Goal: Task Accomplishment & Management: Manage account settings

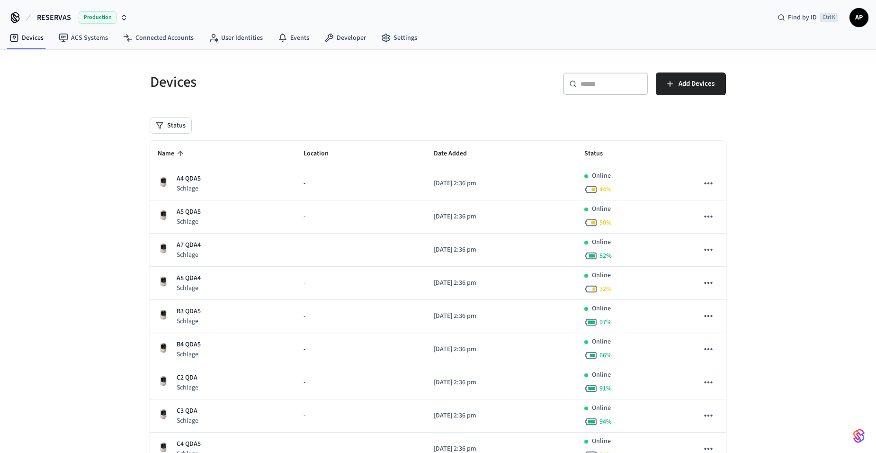
click at [172, 151] on span "Name" at bounding box center [172, 153] width 29 height 15
click at [177, 154] on icon "sticky table" at bounding box center [180, 153] width 9 height 9
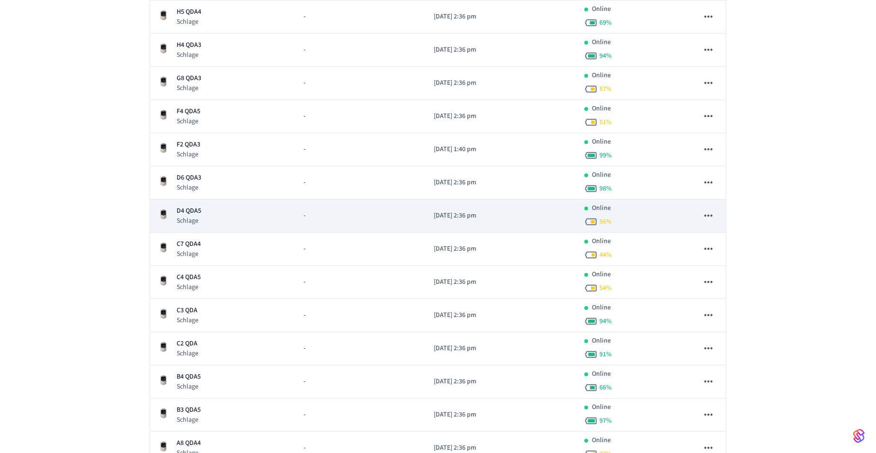
scroll to position [95, 0]
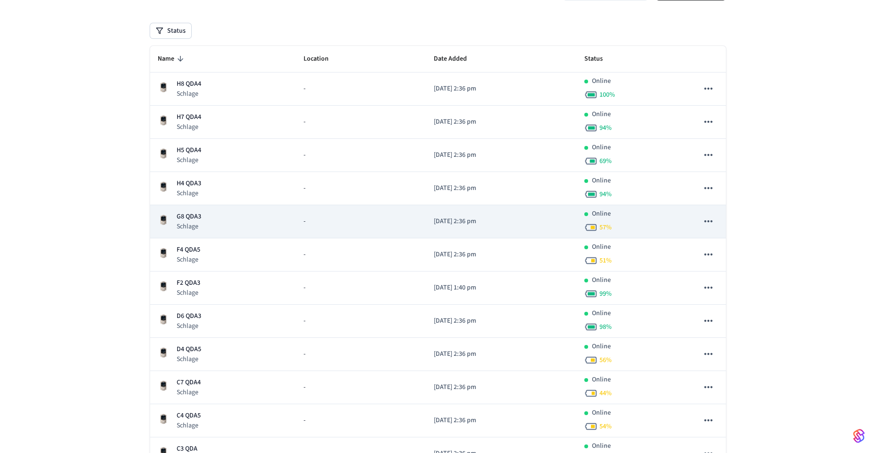
click at [208, 219] on div "G8 QDA3 Schlage" at bounding box center [223, 221] width 131 height 19
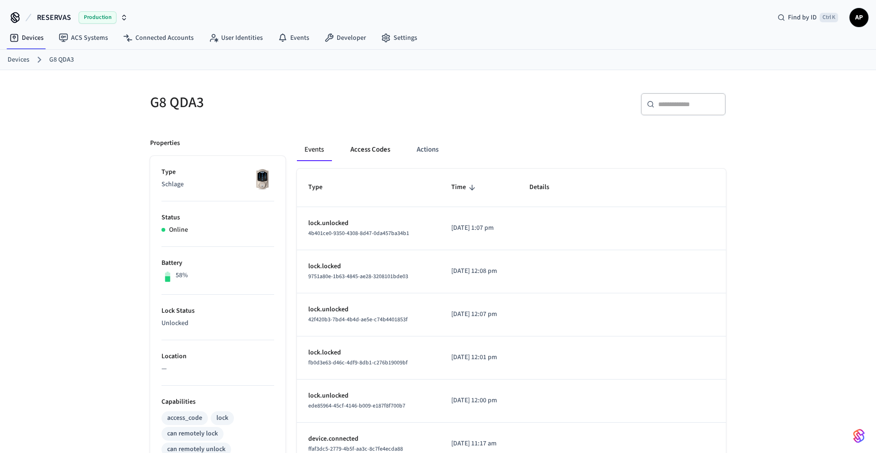
click at [377, 149] on button "Access Codes" at bounding box center [370, 149] width 55 height 23
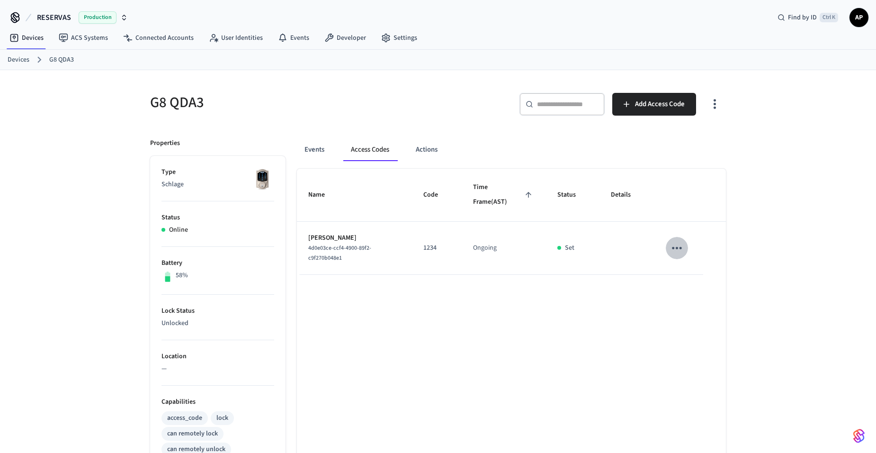
click at [676, 249] on icon "sticky table" at bounding box center [677, 248] width 15 height 15
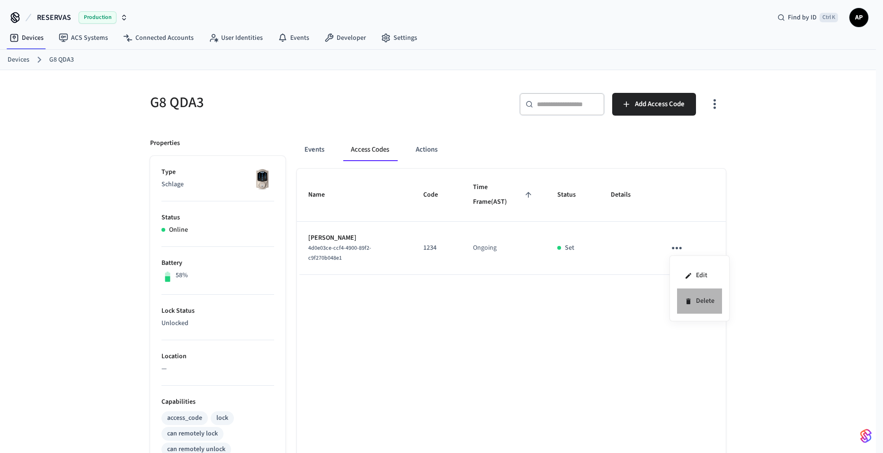
click at [698, 301] on li "Delete" at bounding box center [699, 300] width 45 height 25
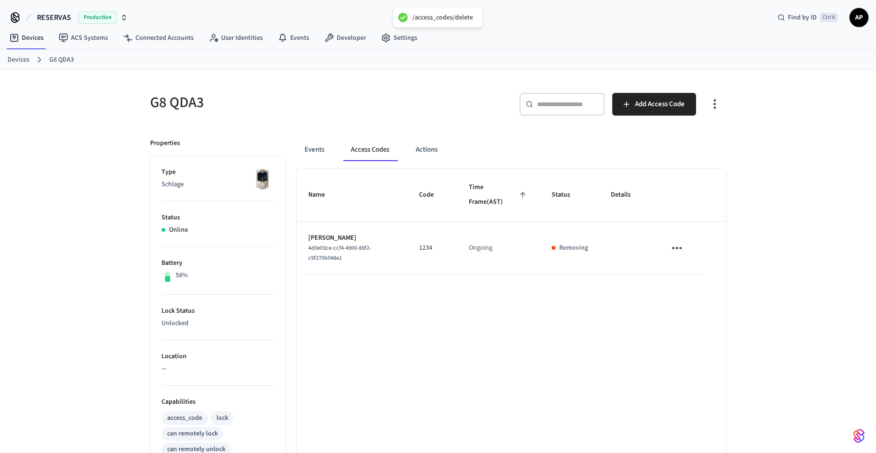
click at [18, 61] on link "Devices" at bounding box center [19, 60] width 22 height 10
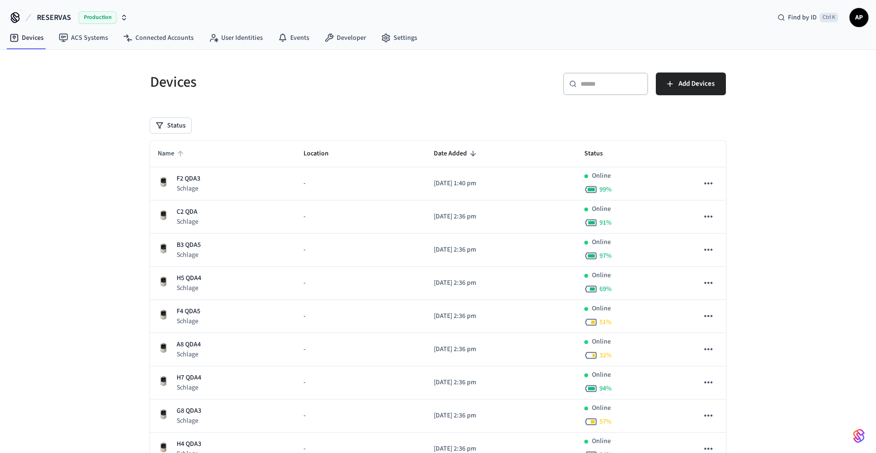
click at [171, 157] on span "Name" at bounding box center [172, 153] width 29 height 15
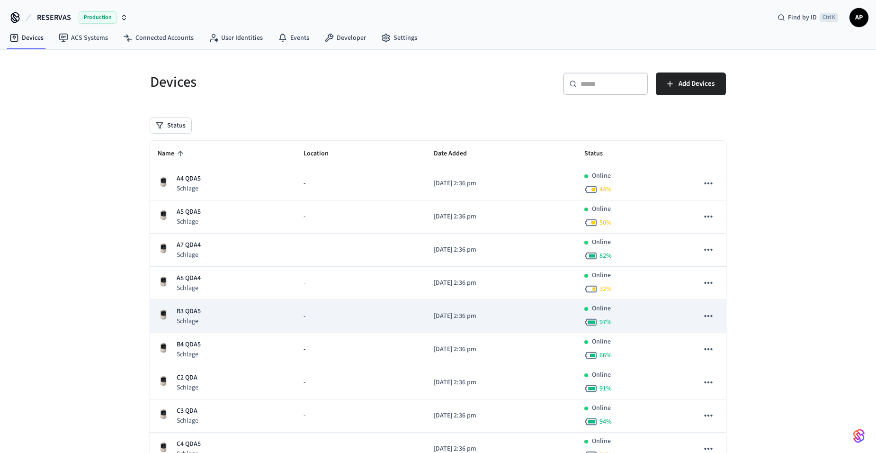
click at [200, 319] on p "Schlage" at bounding box center [189, 320] width 24 height 9
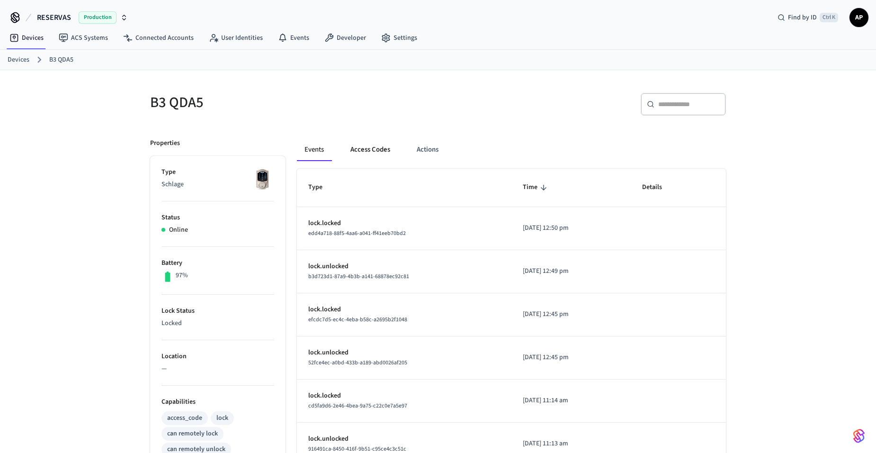
click at [366, 147] on button "Access Codes" at bounding box center [370, 149] width 55 height 23
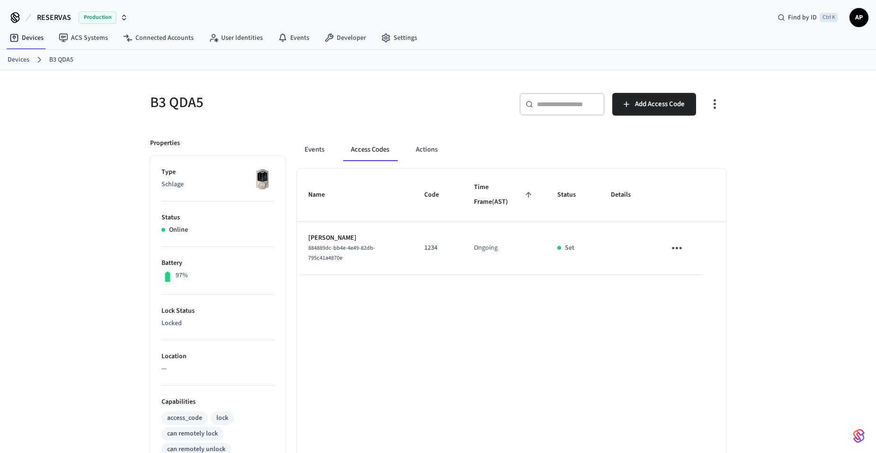
click at [677, 252] on icon "sticky table" at bounding box center [677, 248] width 15 height 15
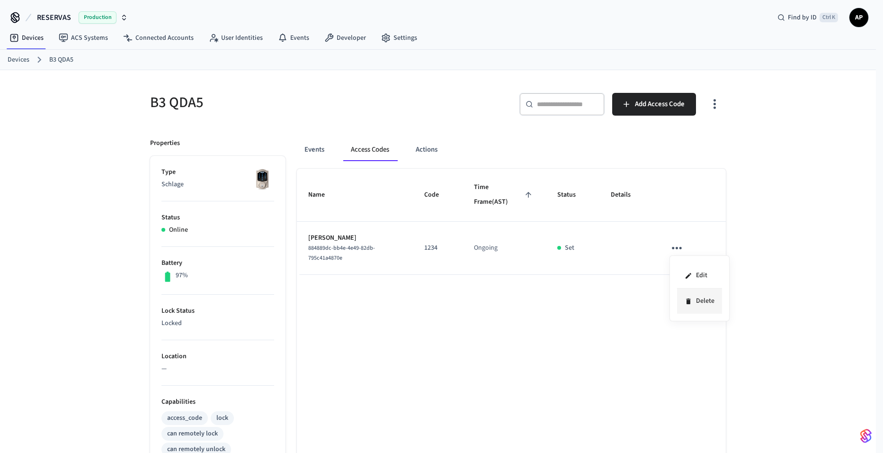
click at [697, 299] on li "Delete" at bounding box center [699, 300] width 45 height 25
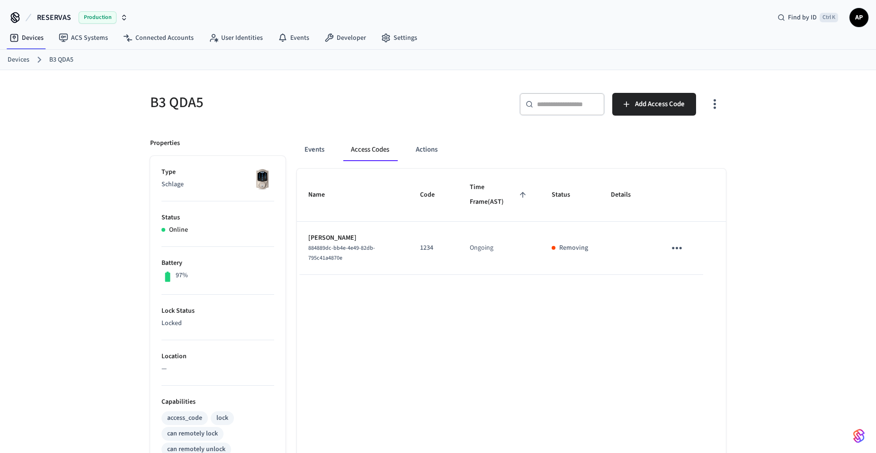
click at [21, 63] on link "Devices" at bounding box center [19, 60] width 22 height 10
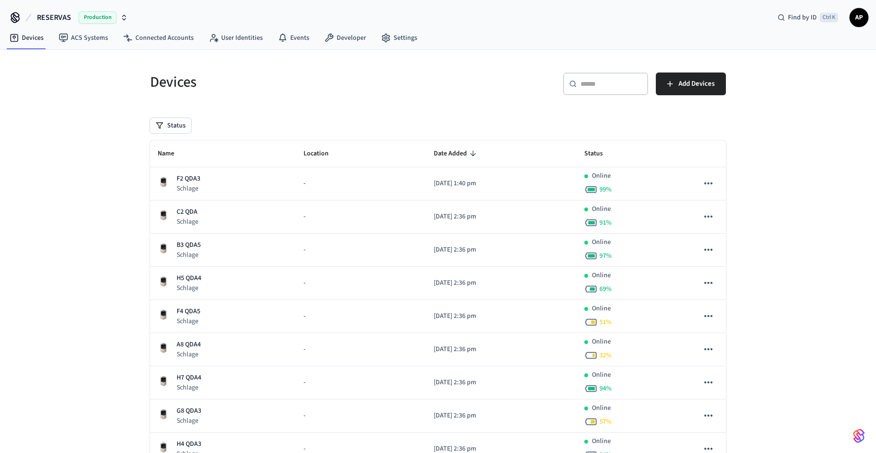
click at [157, 152] on th "Name" at bounding box center [223, 154] width 146 height 27
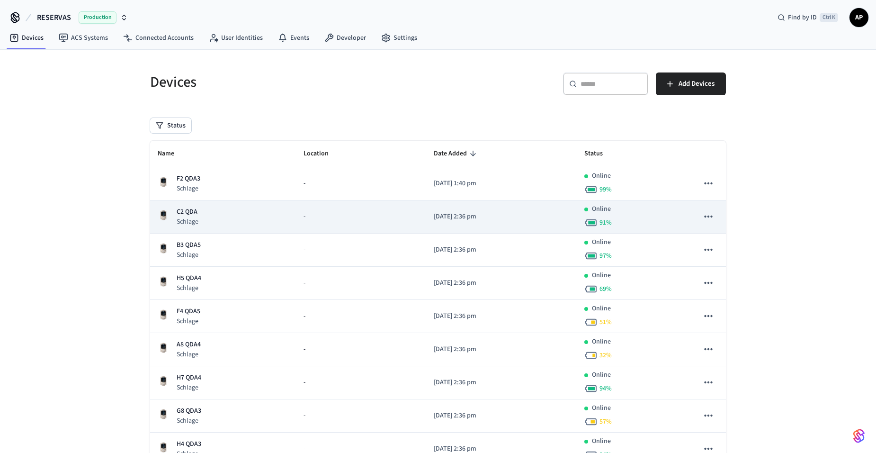
click at [178, 210] on p "C2 QDA" at bounding box center [188, 212] width 22 height 10
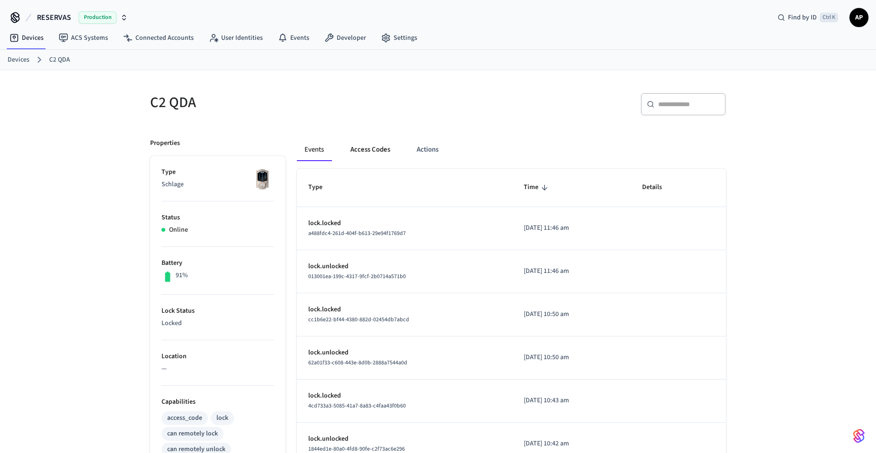
click at [372, 152] on button "Access Codes" at bounding box center [370, 149] width 55 height 23
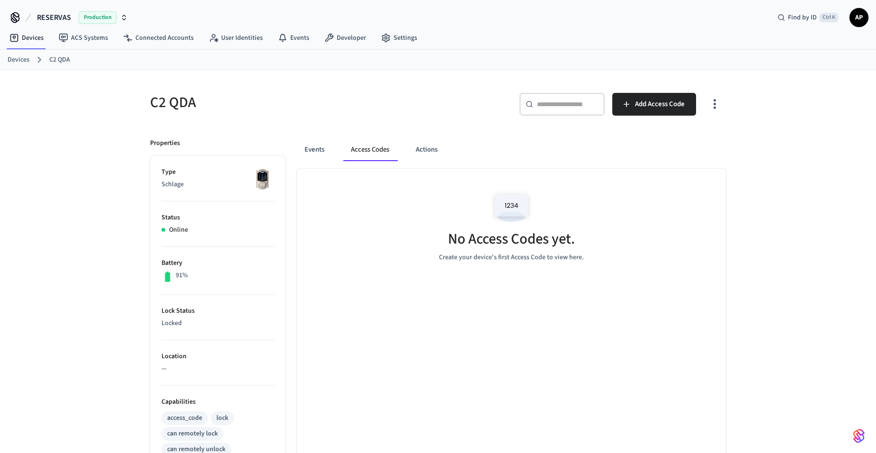
click at [19, 61] on link "Devices" at bounding box center [19, 60] width 22 height 10
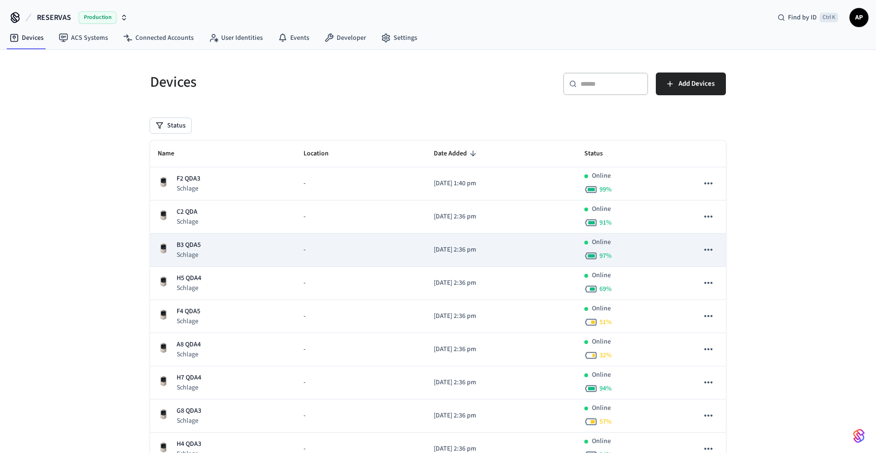
click at [189, 245] on p "B3 QDA5" at bounding box center [189, 245] width 24 height 10
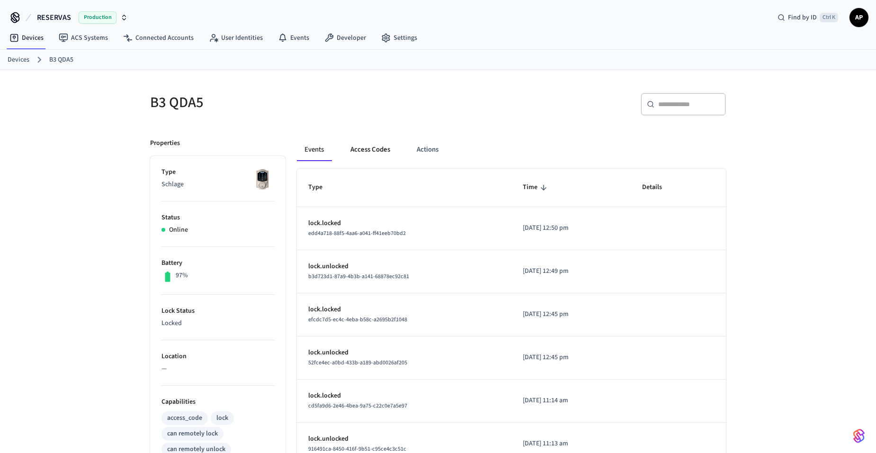
click at [373, 148] on button "Access Codes" at bounding box center [370, 149] width 55 height 23
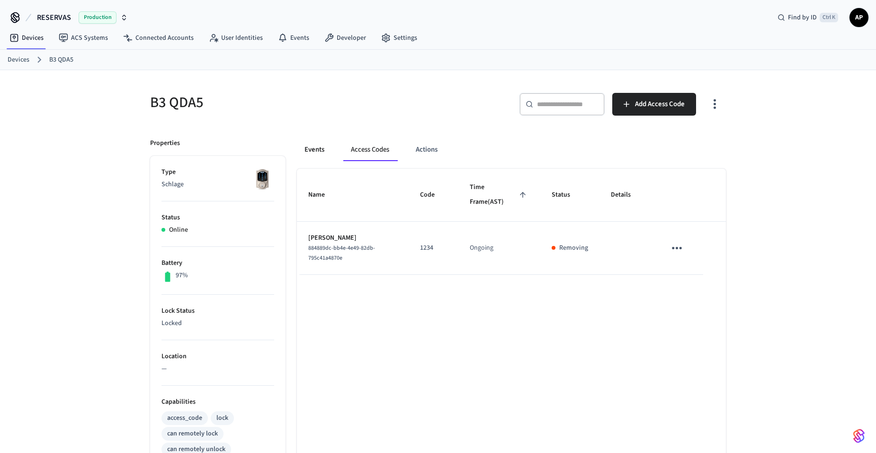
click at [314, 149] on button "Events" at bounding box center [314, 149] width 35 height 23
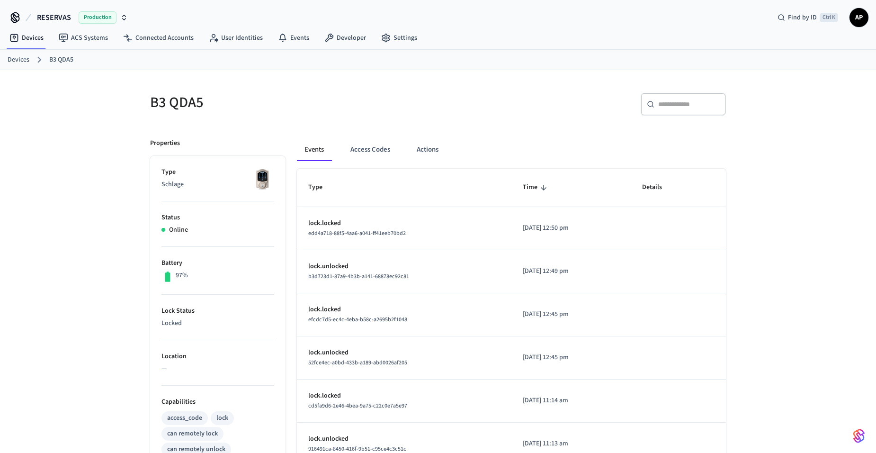
click at [24, 58] on link "Devices" at bounding box center [19, 60] width 22 height 10
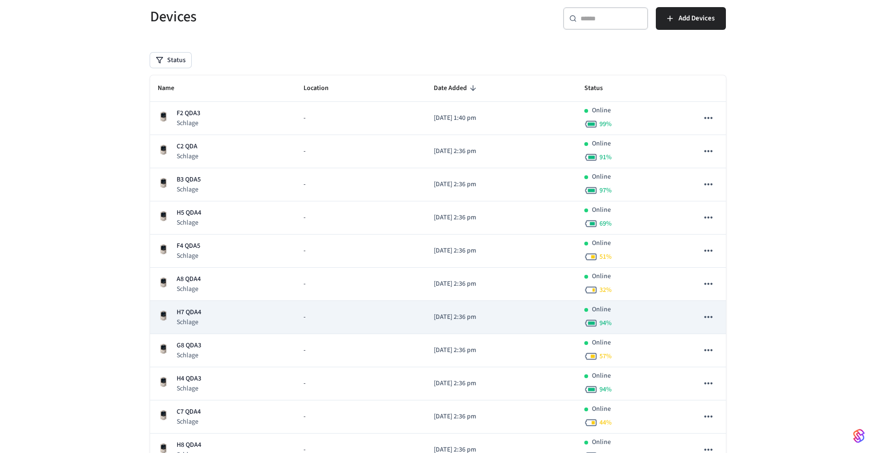
scroll to position [95, 0]
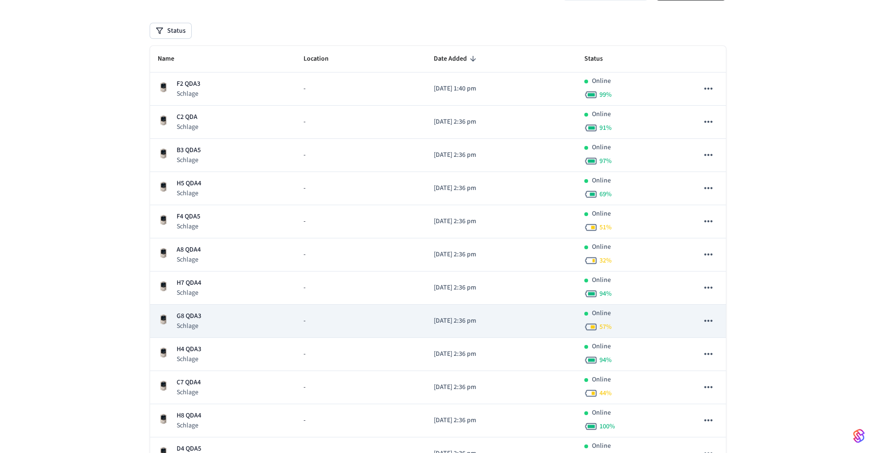
click at [188, 319] on p "G8 QDA3" at bounding box center [189, 316] width 25 height 10
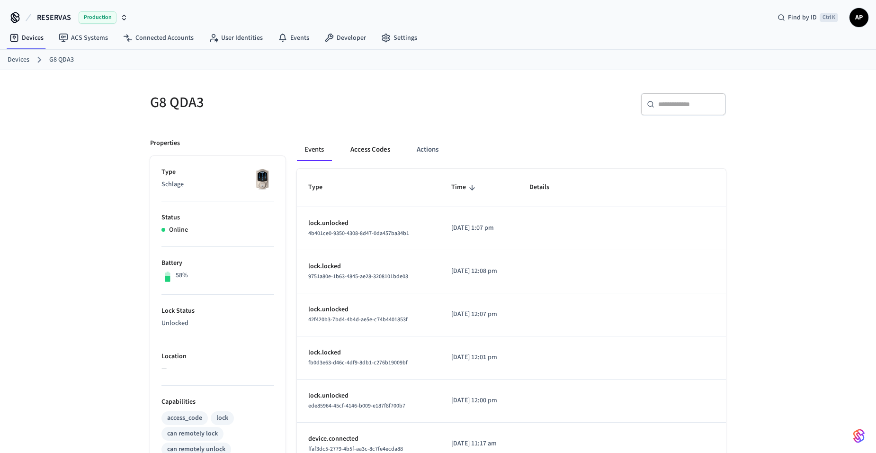
click at [372, 150] on button "Access Codes" at bounding box center [370, 149] width 55 height 23
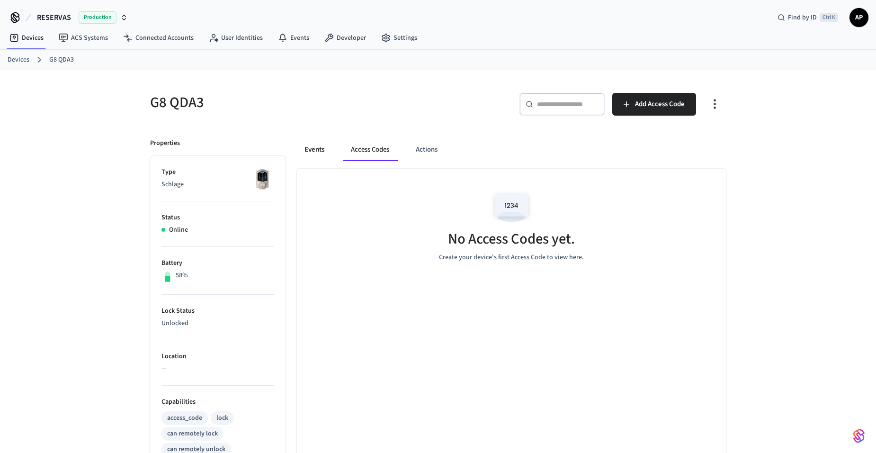
click at [319, 151] on button "Events" at bounding box center [314, 149] width 35 height 23
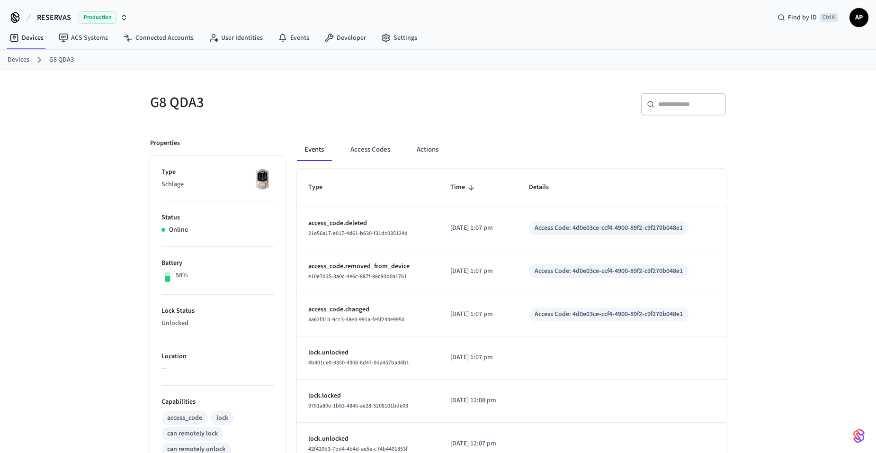
click at [8, 62] on link "Devices" at bounding box center [19, 60] width 22 height 10
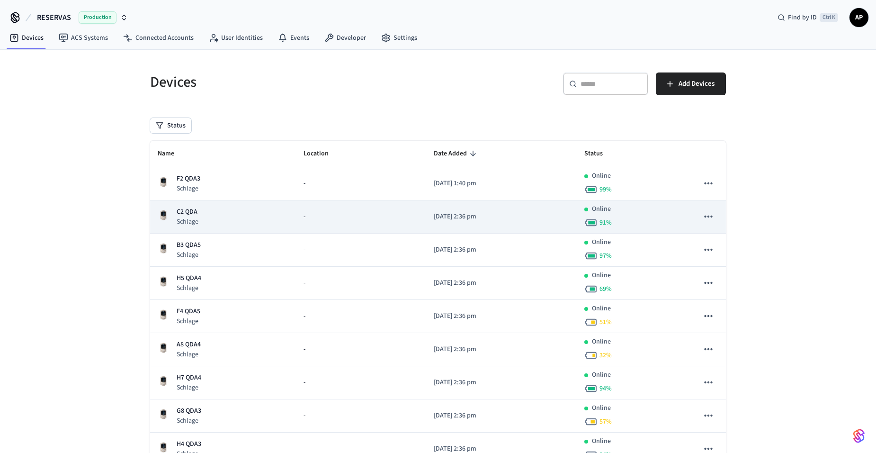
click at [186, 215] on p "C2 QDA" at bounding box center [188, 212] width 22 height 10
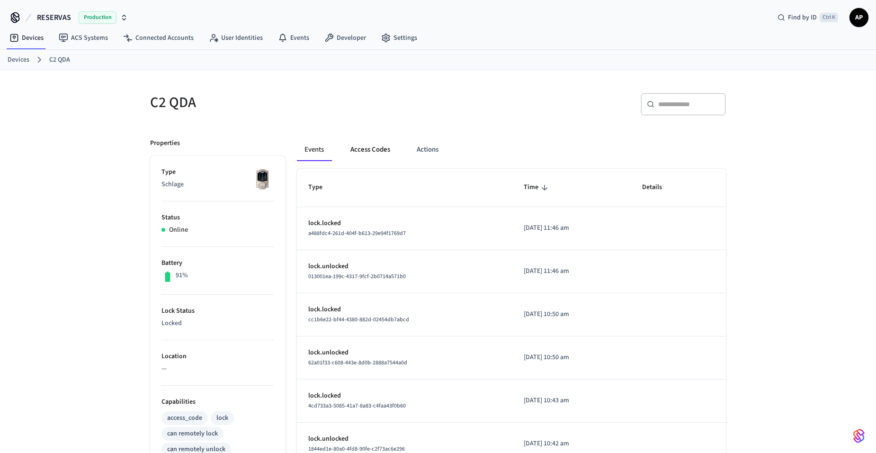
click at [380, 148] on button "Access Codes" at bounding box center [370, 149] width 55 height 23
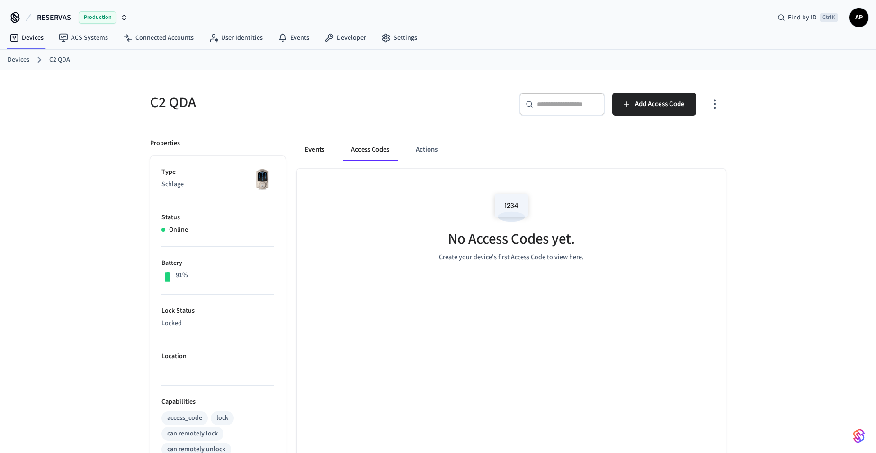
click at [311, 149] on button "Events" at bounding box center [314, 149] width 35 height 23
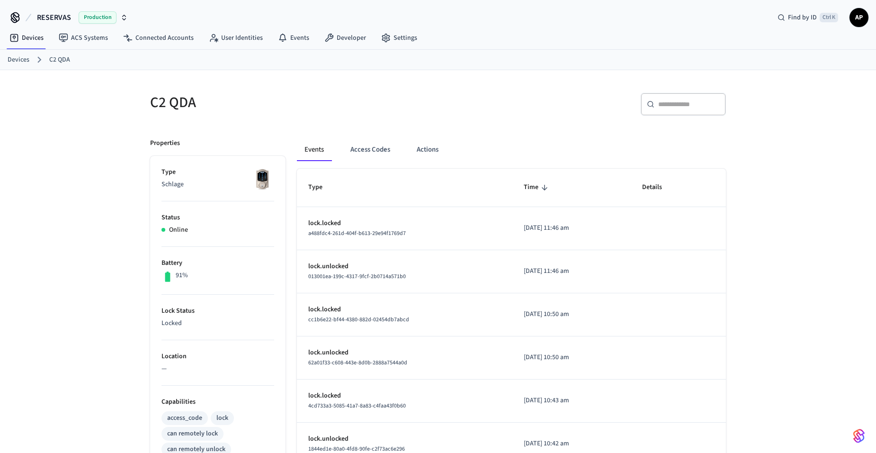
click at [17, 63] on link "Devices" at bounding box center [19, 60] width 22 height 10
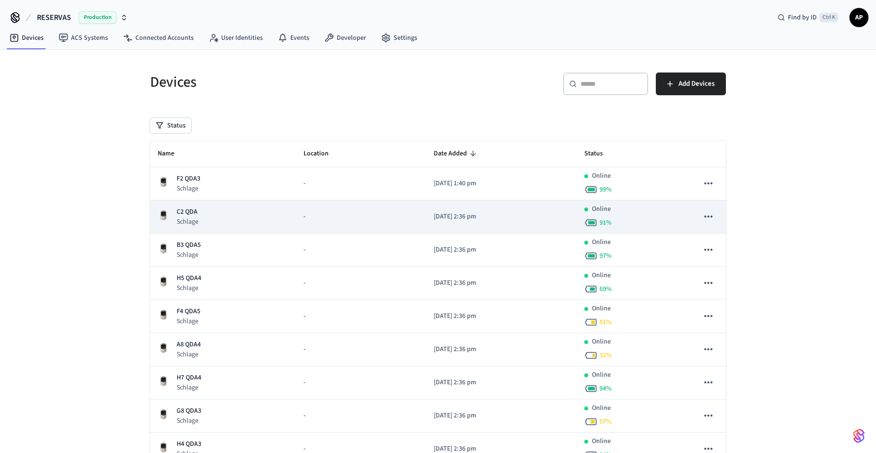
click at [185, 223] on p "Schlage" at bounding box center [188, 221] width 22 height 9
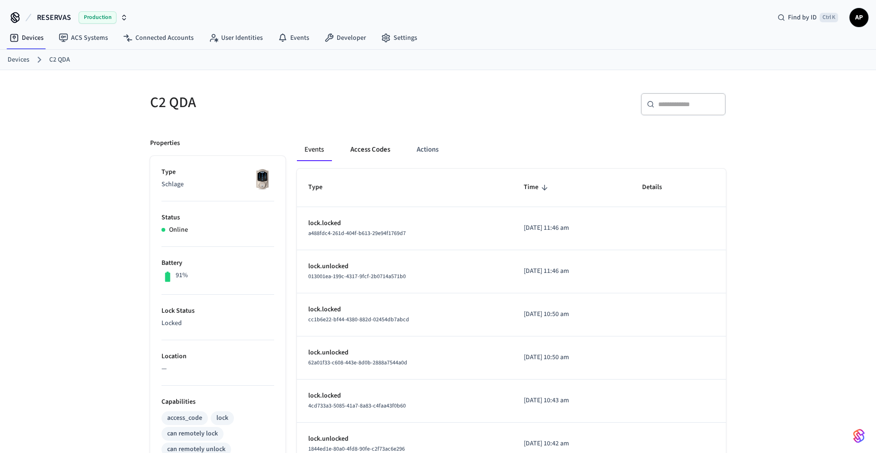
click at [373, 146] on button "Access Codes" at bounding box center [370, 149] width 55 height 23
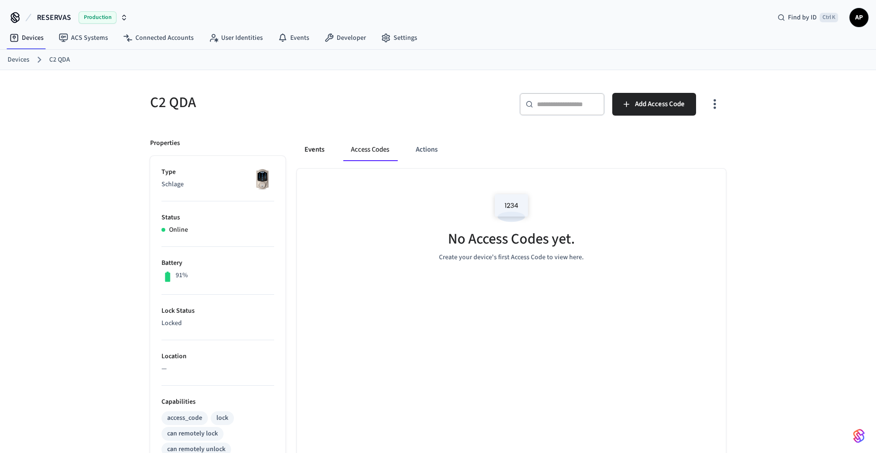
click at [315, 154] on button "Events" at bounding box center [314, 149] width 35 height 23
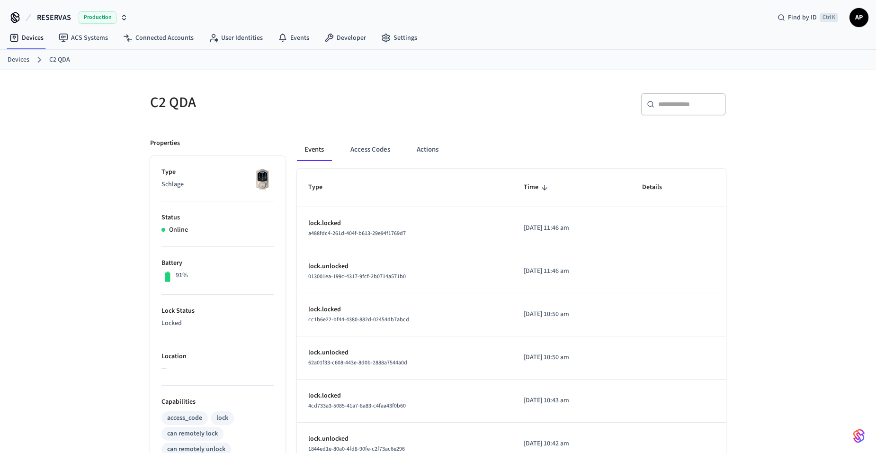
drag, startPoint x: 16, startPoint y: 62, endPoint x: 16, endPoint y: 80, distance: 17.5
click at [16, 62] on link "Devices" at bounding box center [19, 60] width 22 height 10
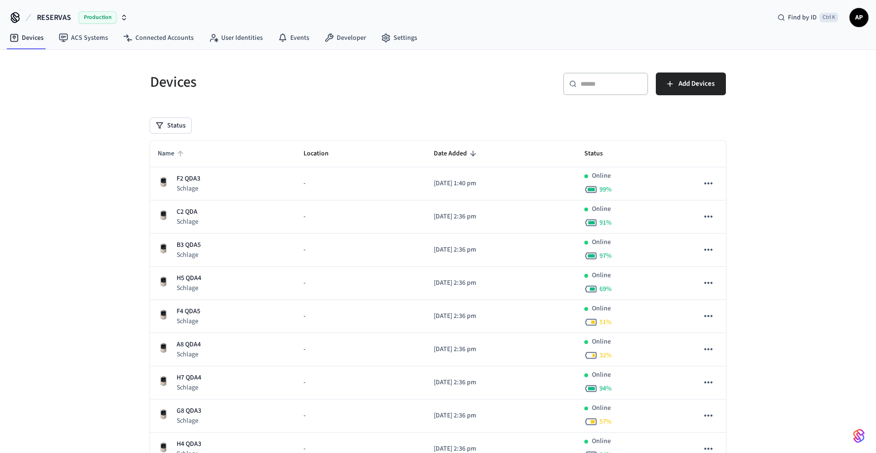
click at [166, 159] on span "Name" at bounding box center [172, 153] width 29 height 15
